Goal: Task Accomplishment & Management: Manage account settings

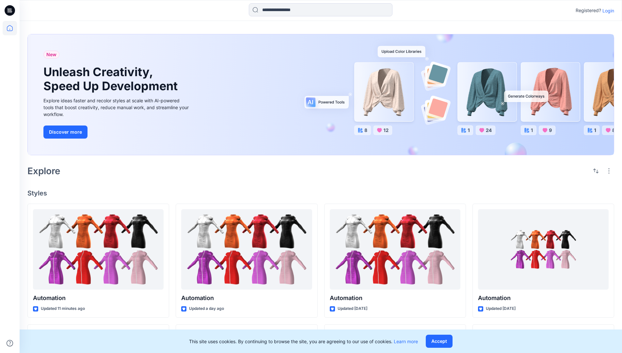
click at [607, 10] on p "Login" at bounding box center [609, 10] width 12 height 7
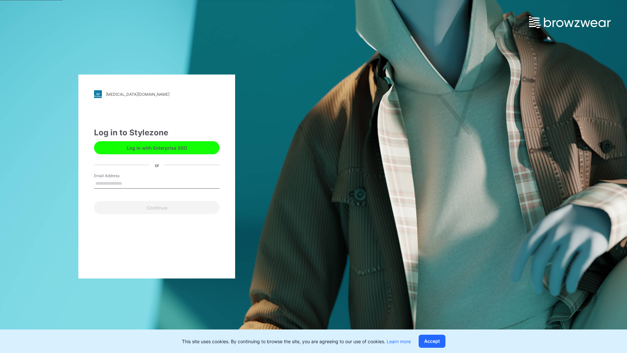
click at [129, 183] on input "Email Address" at bounding box center [156, 184] width 125 height 10
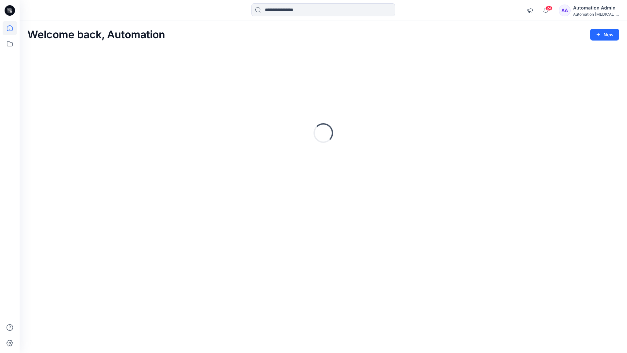
click at [12, 28] on icon at bounding box center [10, 28] width 6 height 6
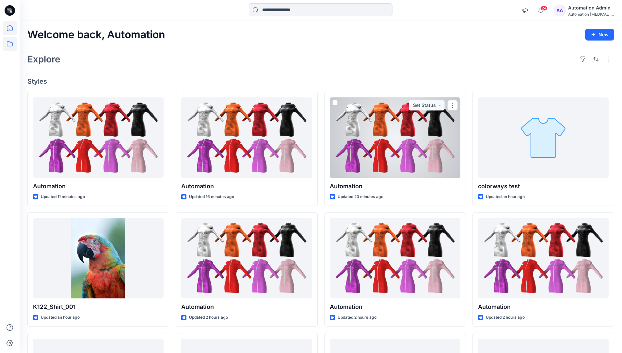
click at [9, 42] on icon at bounding box center [10, 44] width 14 height 14
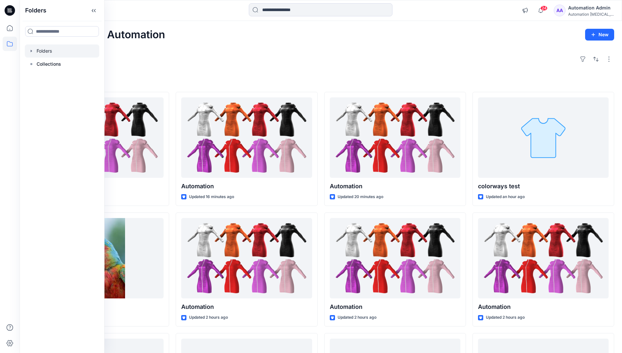
click at [43, 50] on div at bounding box center [62, 50] width 74 height 13
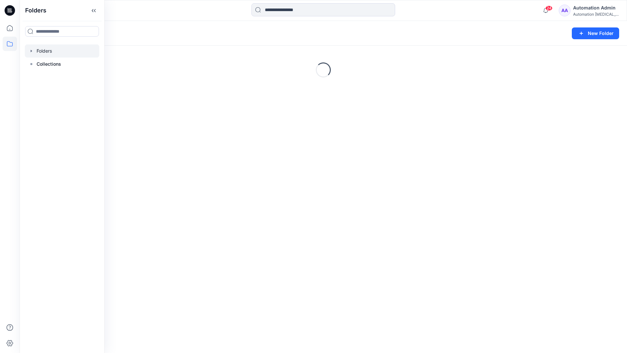
click at [314, 226] on div "Folders New Folder Loading..." at bounding box center [324, 187] width 608 height 332
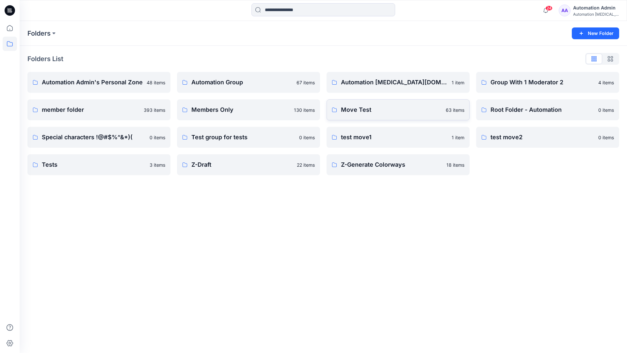
click at [364, 108] on p "Move Test" at bounding box center [391, 109] width 101 height 9
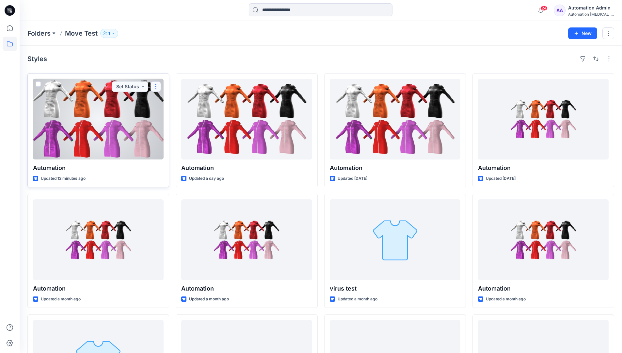
click at [153, 89] on button "button" at bounding box center [156, 86] width 10 height 10
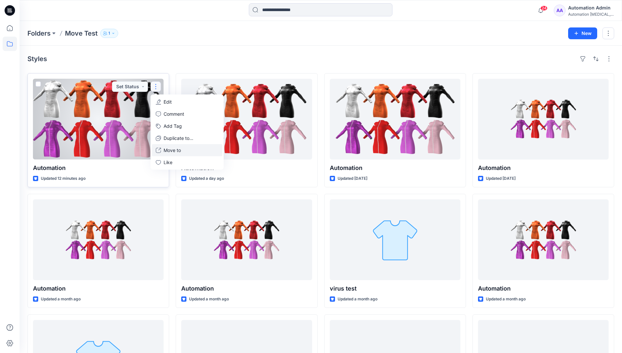
click at [175, 149] on p "Move to" at bounding box center [172, 150] width 17 height 7
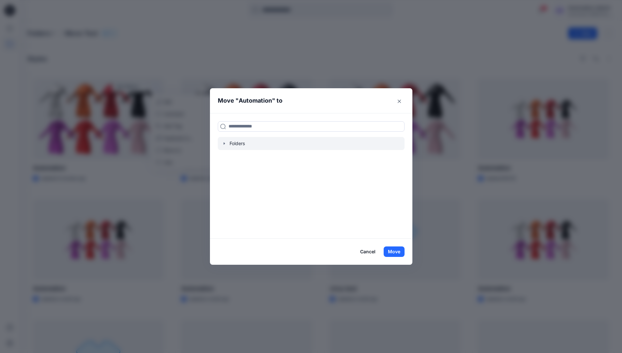
click at [225, 144] on icon "button" at bounding box center [223, 143] width 1 height 2
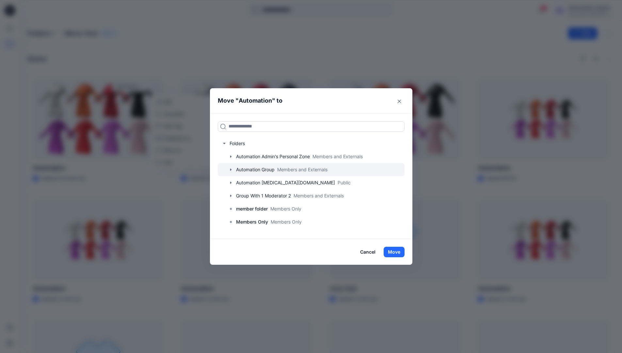
click at [245, 168] on div at bounding box center [311, 169] width 187 height 13
click at [398, 250] on button "Move" at bounding box center [394, 252] width 21 height 10
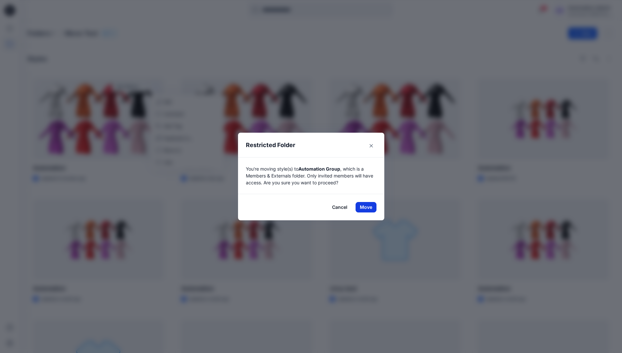
click at [368, 207] on button "Move" at bounding box center [366, 207] width 21 height 10
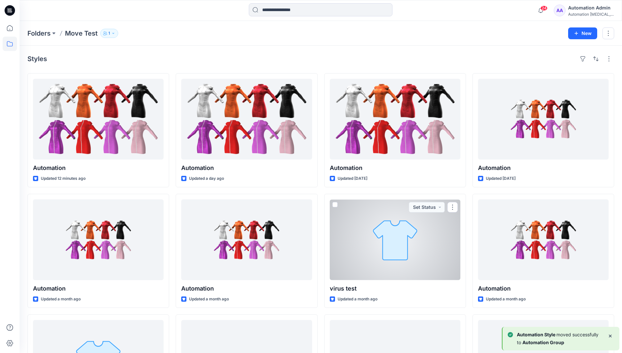
click at [588, 9] on div "Automation Admin" at bounding box center [591, 8] width 46 height 8
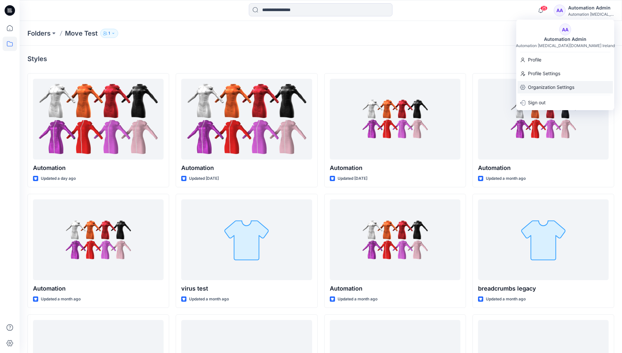
click at [557, 83] on p "Organization Settings" at bounding box center [551, 87] width 46 height 12
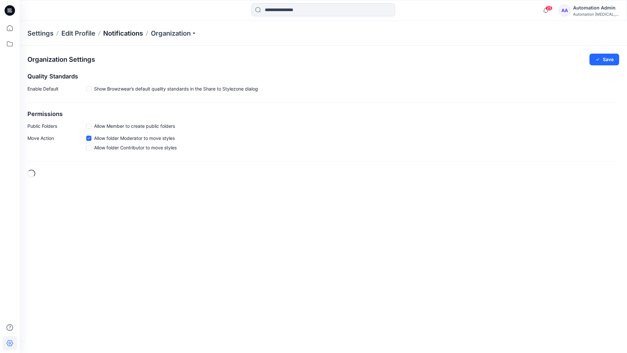
click at [119, 33] on p "Notifications" at bounding box center [123, 33] width 40 height 9
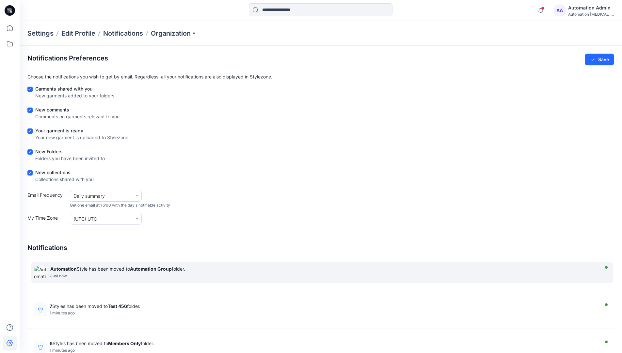
click at [151, 269] on strong "Automation Group" at bounding box center [151, 269] width 42 height 6
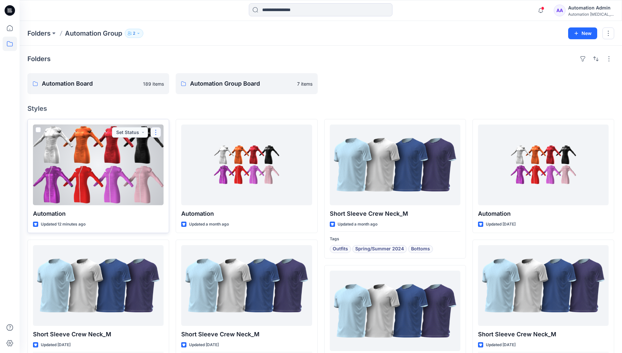
click at [157, 133] on button "button" at bounding box center [156, 132] width 10 height 10
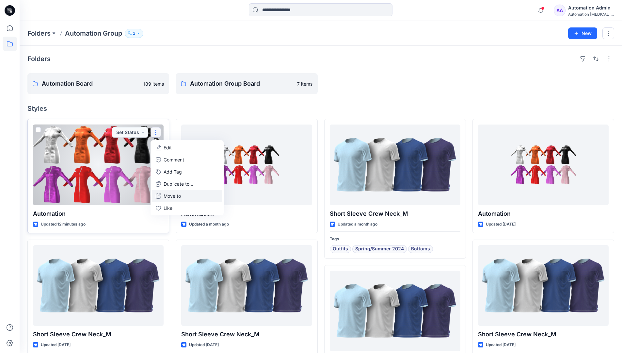
click at [167, 195] on p "Move to" at bounding box center [172, 195] width 17 height 7
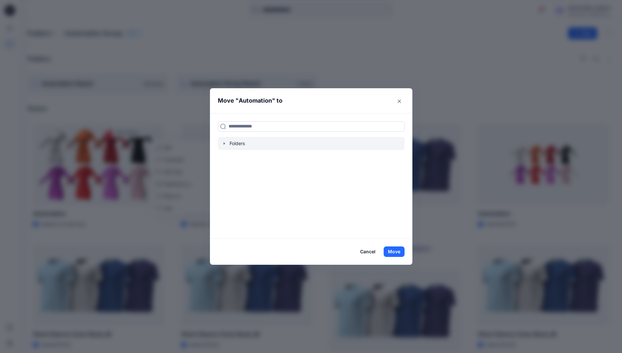
click at [227, 144] on icon "button" at bounding box center [224, 143] width 5 height 5
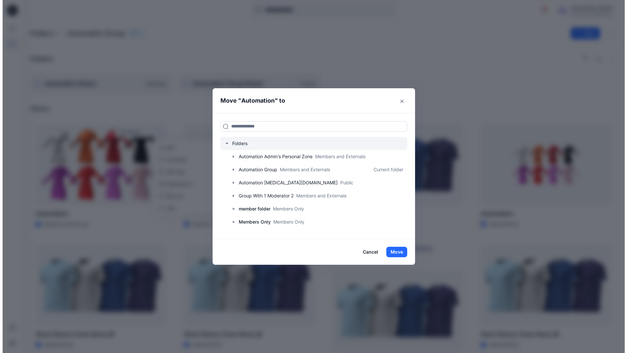
scroll to position [51, 0]
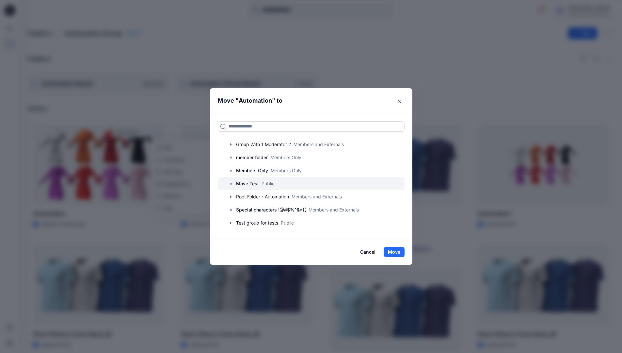
click at [255, 180] on p "Move Test" at bounding box center [247, 184] width 23 height 8
click at [400, 249] on button "Move" at bounding box center [394, 252] width 21 height 10
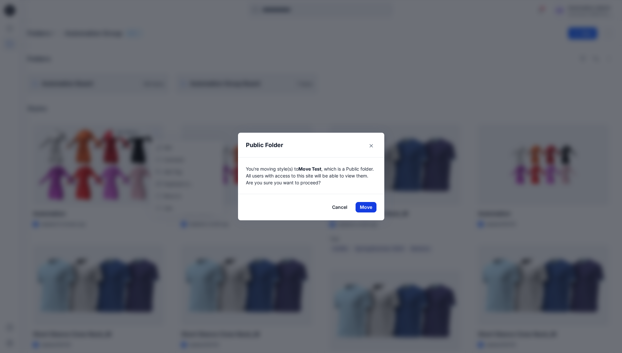
click at [368, 207] on button "Move" at bounding box center [366, 207] width 21 height 10
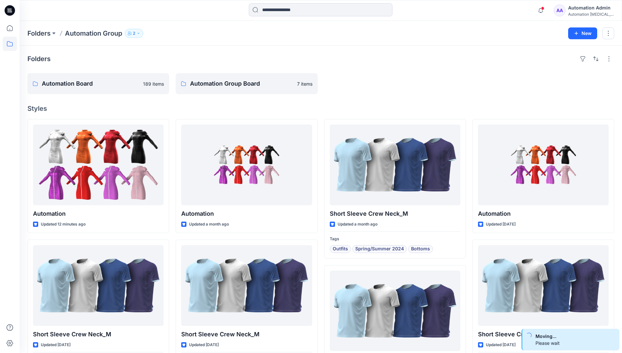
click at [583, 10] on div "Automation Admin" at bounding box center [591, 8] width 46 height 8
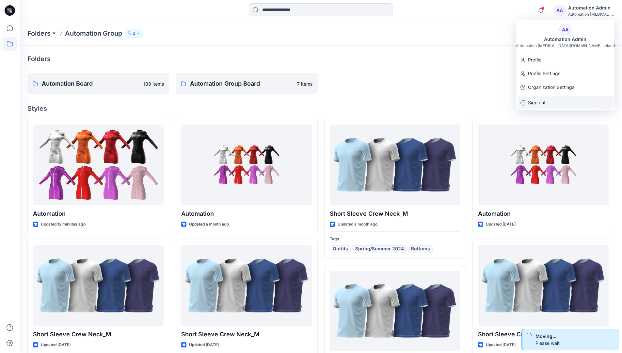
click at [551, 100] on div "Sign out" at bounding box center [565, 102] width 95 height 12
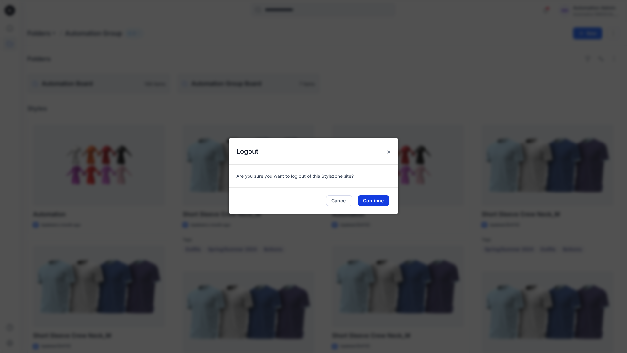
click at [370, 199] on button "Continue" at bounding box center [374, 200] width 32 height 10
